Goal: Task Accomplishment & Management: Use online tool/utility

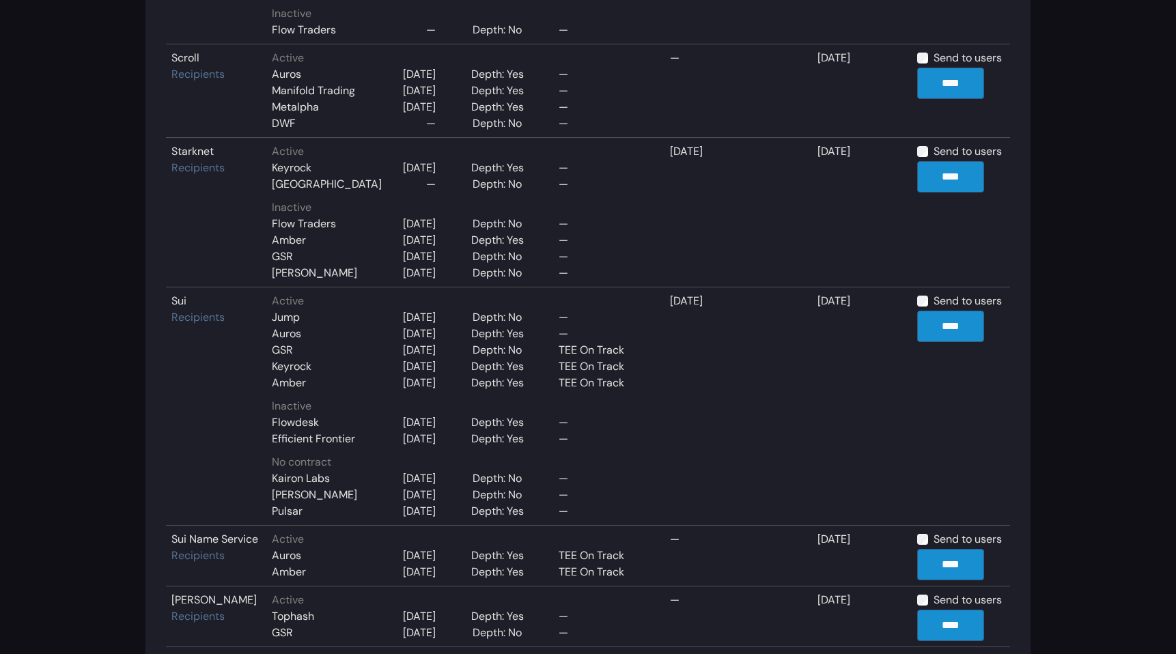
scroll to position [2151, 0]
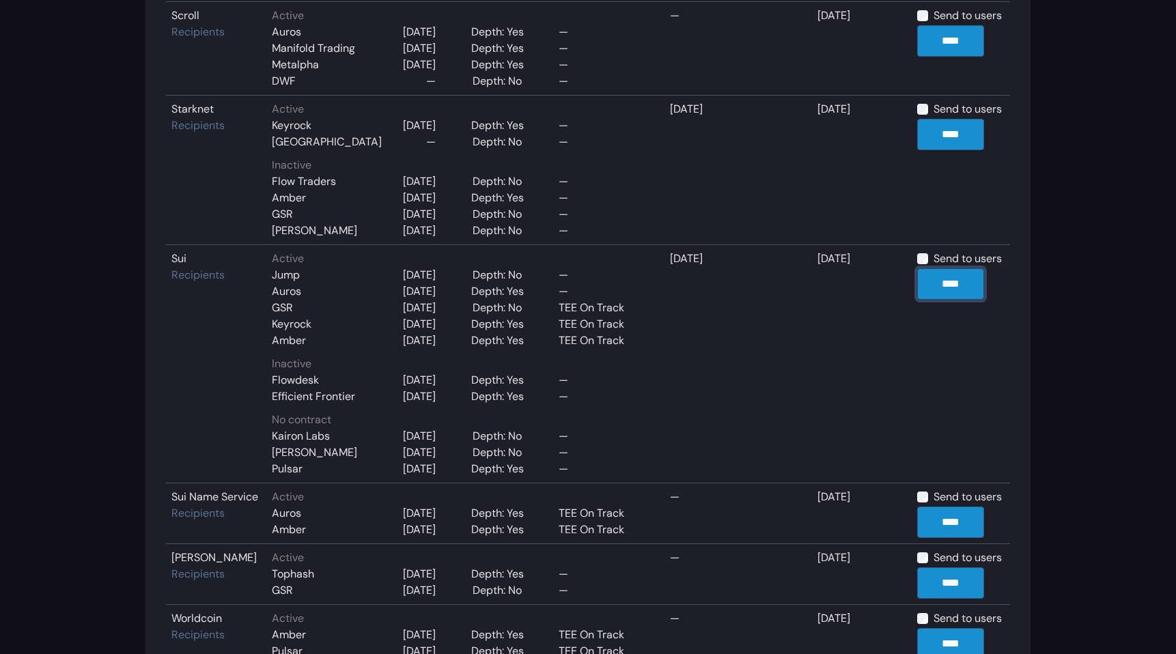
click at [948, 268] on input "****" at bounding box center [950, 283] width 67 height 31
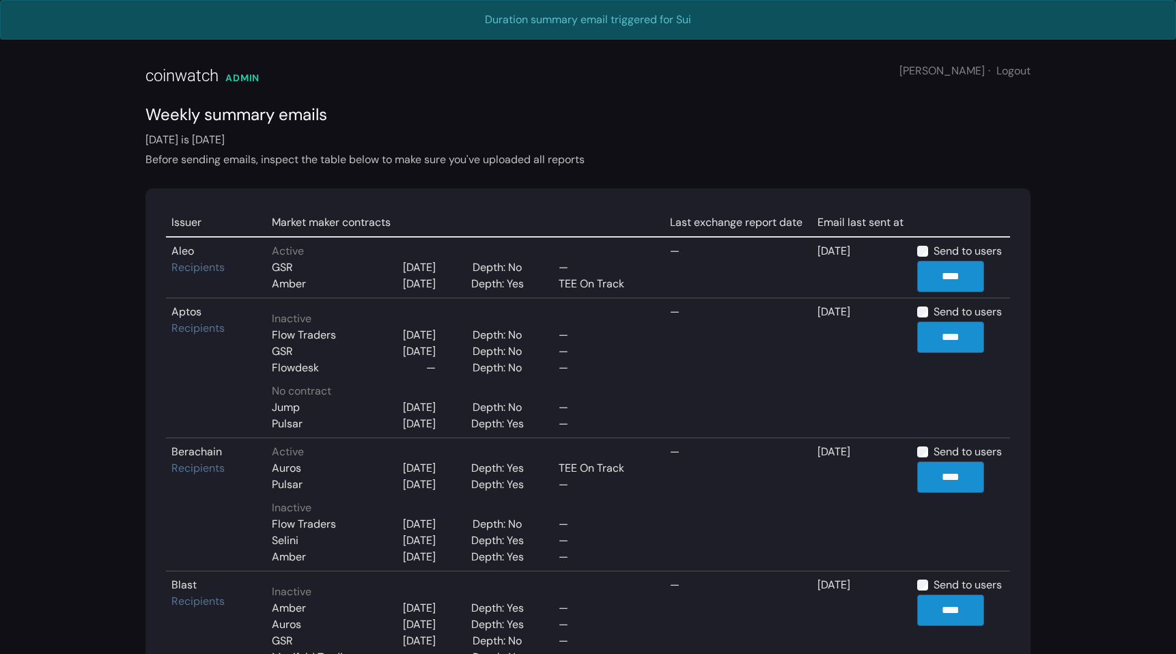
click at [633, 123] on div "Weekly summary emails" at bounding box center [587, 114] width 885 height 25
